Goal: Find specific page/section: Find specific page/section

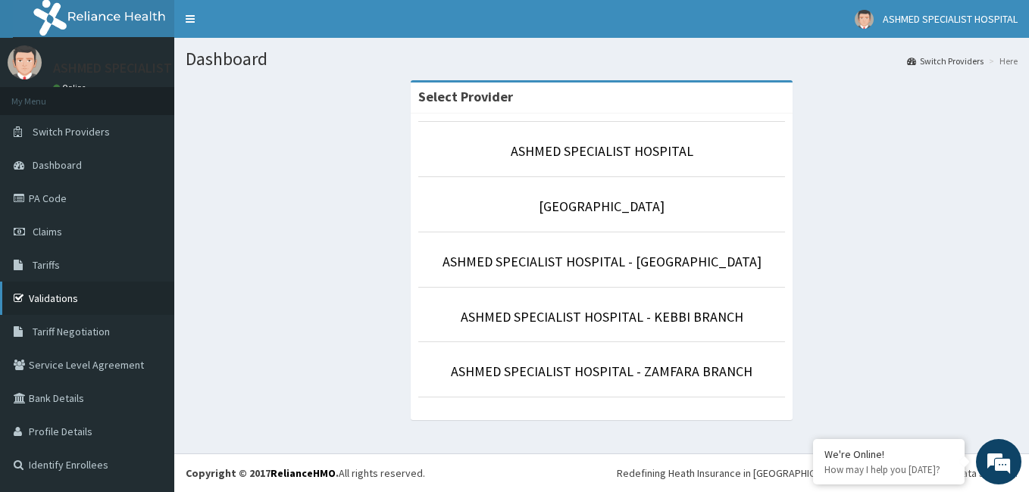
click at [51, 298] on link "Validations" at bounding box center [87, 298] width 174 height 33
click at [52, 205] on link "PA Code" at bounding box center [87, 198] width 174 height 33
